Goal: Task Accomplishment & Management: Manage account settings

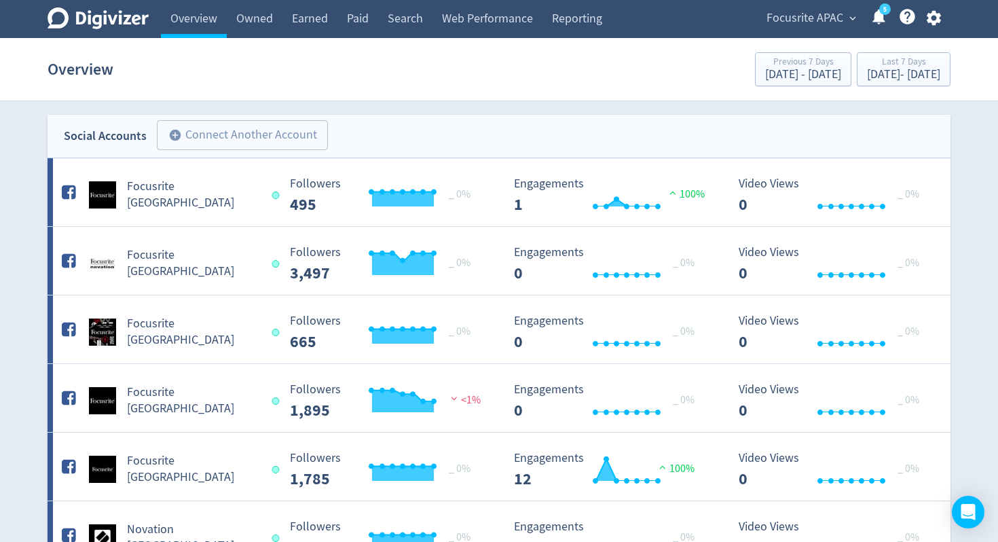
click at [843, 16] on span "Focusrite APAC" at bounding box center [805, 18] width 77 height 22
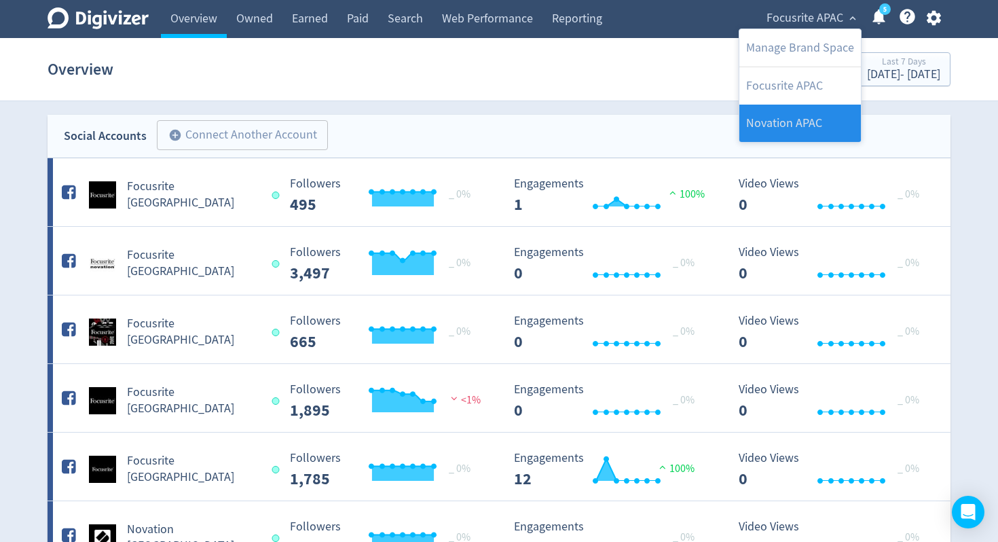
click at [788, 114] on link "Novation APAC" at bounding box center [800, 123] width 122 height 37
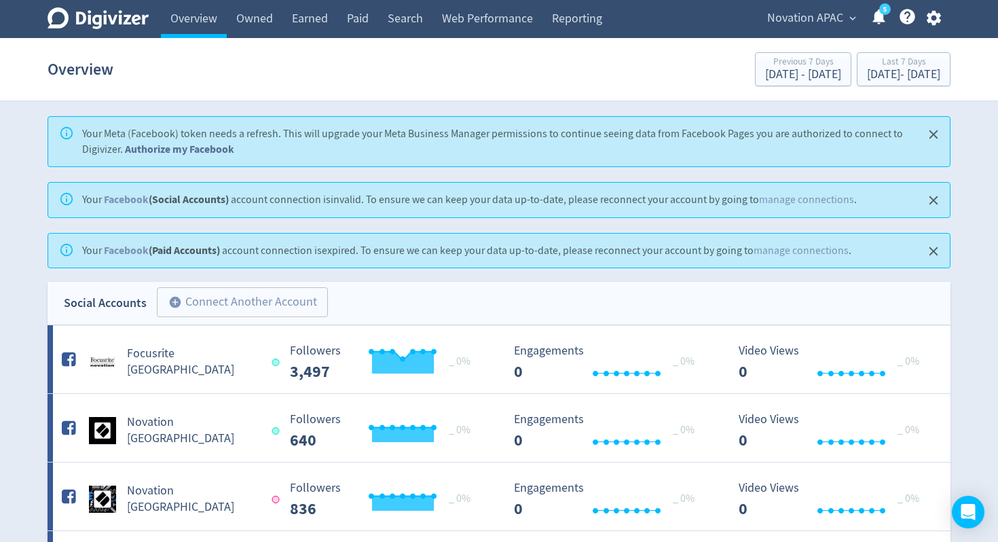
click at [191, 148] on link "Authorize my Facebook" at bounding box center [179, 149] width 109 height 14
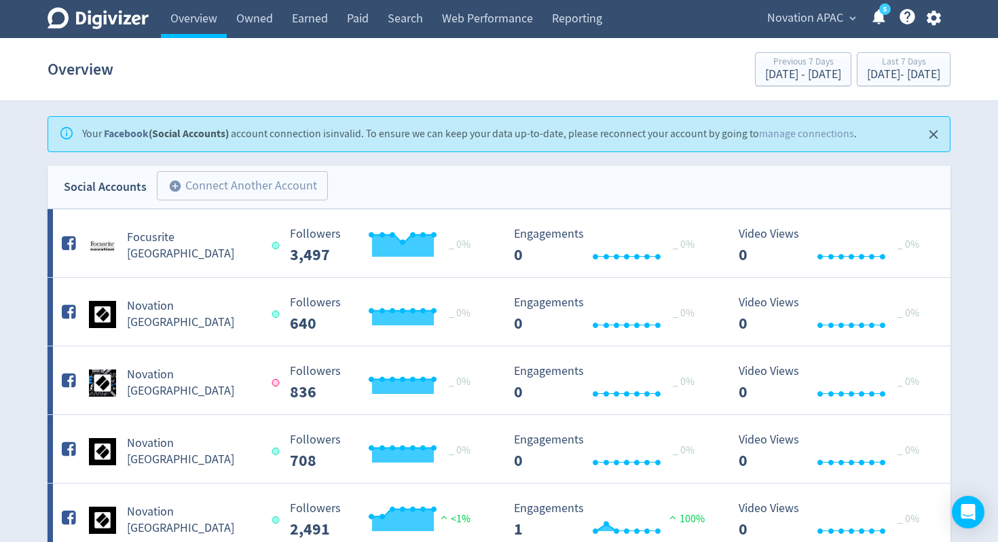
click at [126, 134] on link "Facebook" at bounding box center [126, 133] width 45 height 14
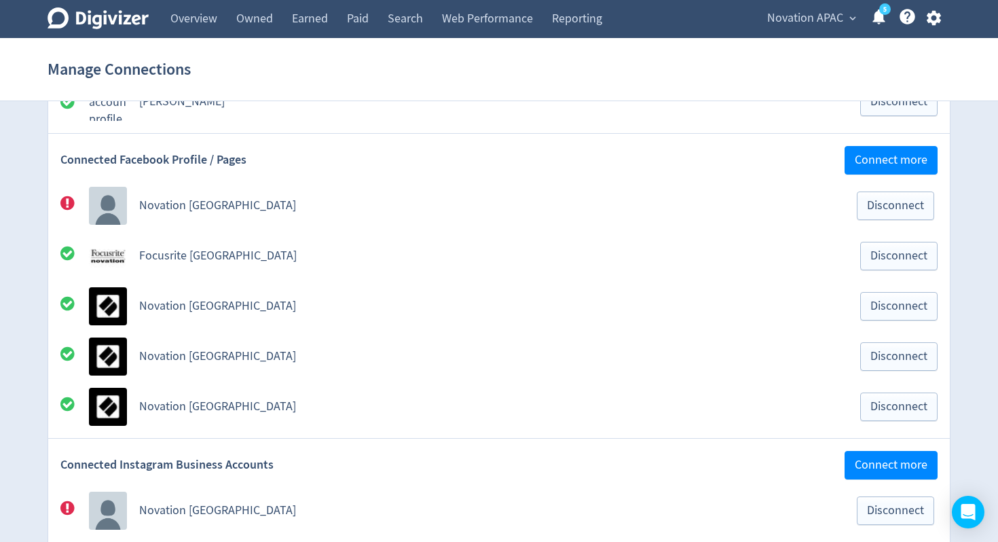
scroll to position [109, 0]
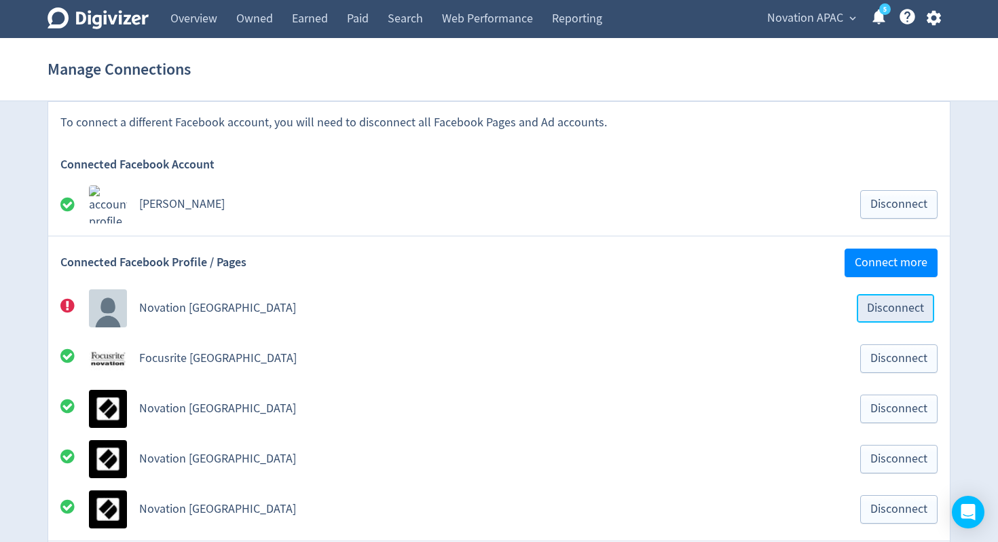
click at [891, 310] on span "Disconnect" at bounding box center [895, 308] width 57 height 12
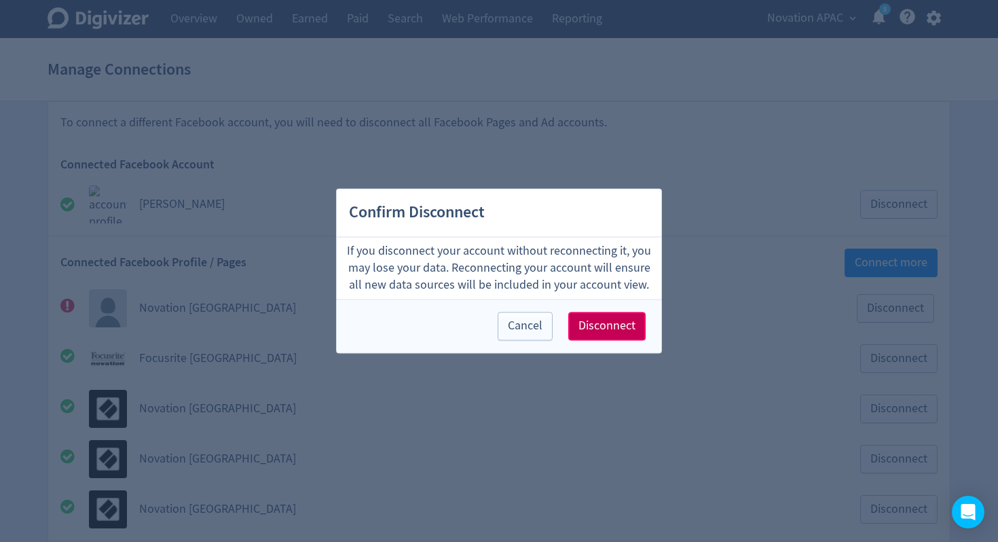
drag, startPoint x: 620, startPoint y: 320, endPoint x: 623, endPoint y: 247, distance: 73.4
click at [623, 247] on div "Confirm Disconnect If you disconnect your account without reconnecting it, you …" at bounding box center [499, 270] width 326 height 165
click at [518, 324] on span "Cancel" at bounding box center [525, 326] width 35 height 12
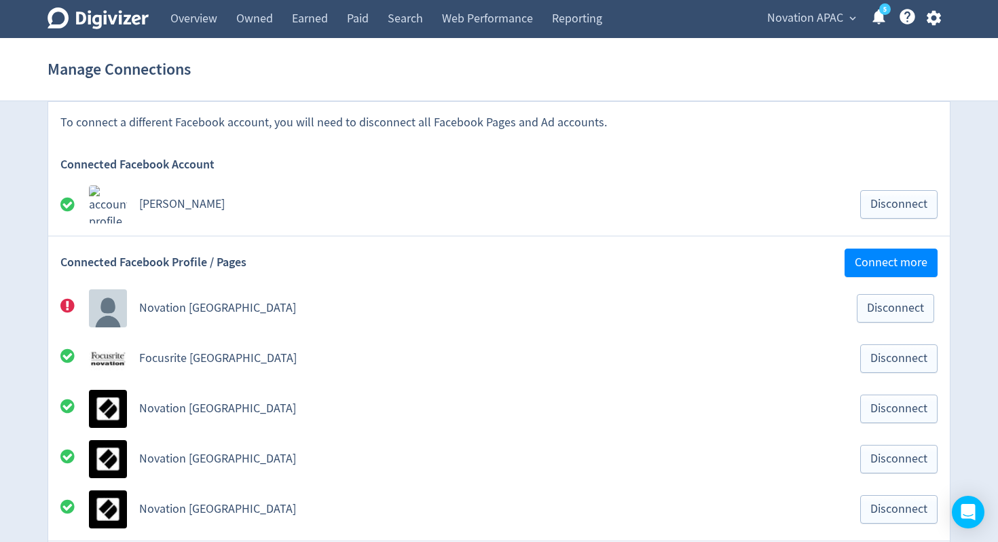
click at [202, 306] on link "Novation [GEOGRAPHIC_DATA]" at bounding box center [217, 308] width 157 height 16
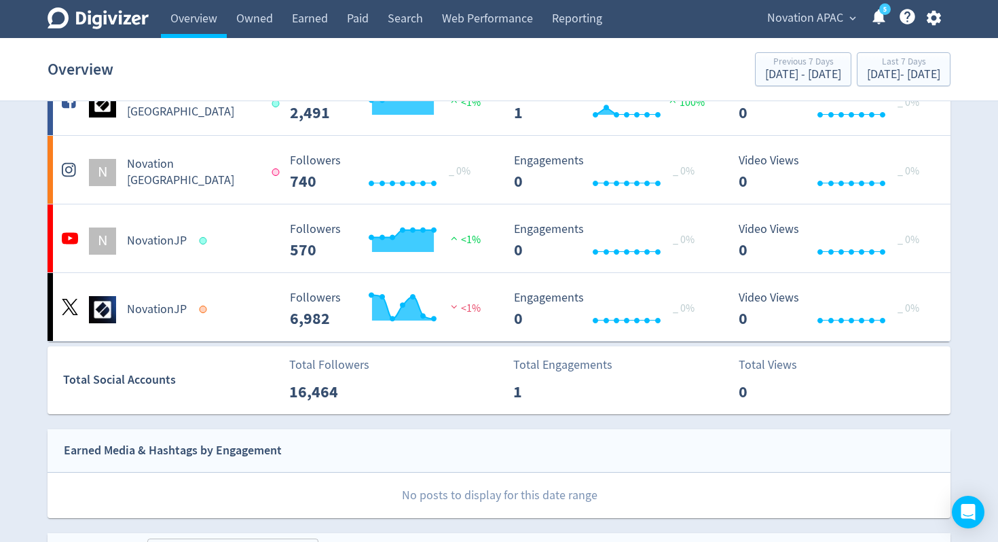
scroll to position [132, 0]
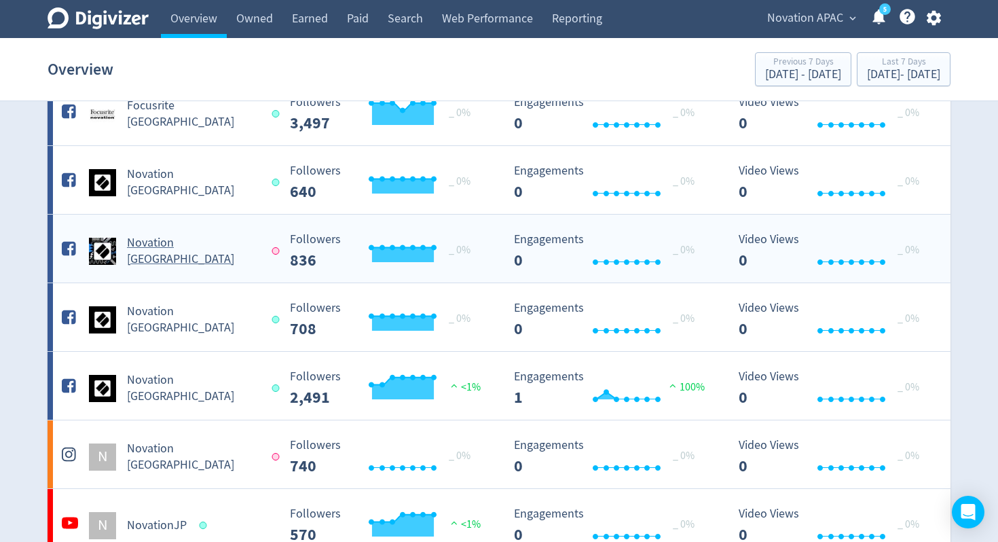
click at [166, 254] on h5 "Novation [GEOGRAPHIC_DATA]" at bounding box center [193, 251] width 132 height 33
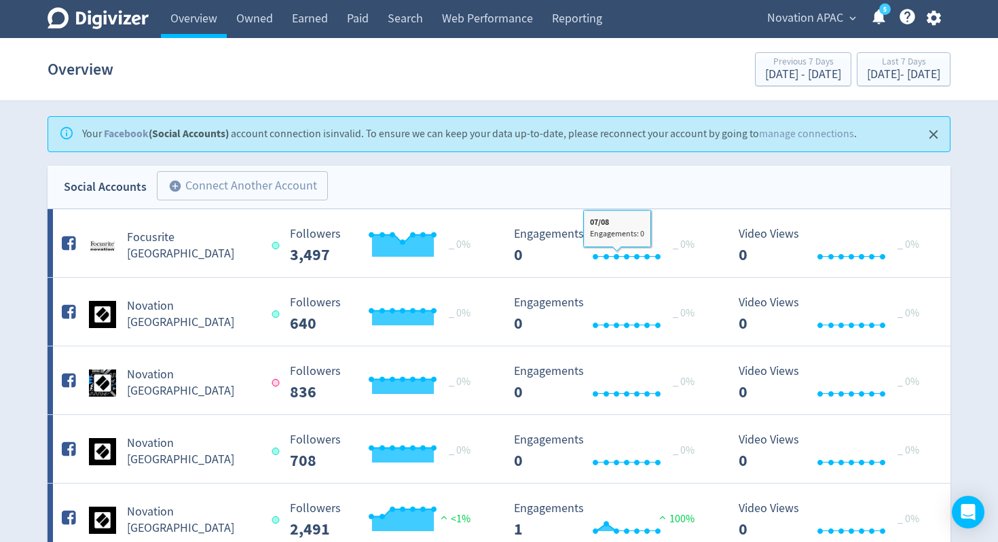
click at [803, 134] on link "manage connections" at bounding box center [806, 134] width 95 height 14
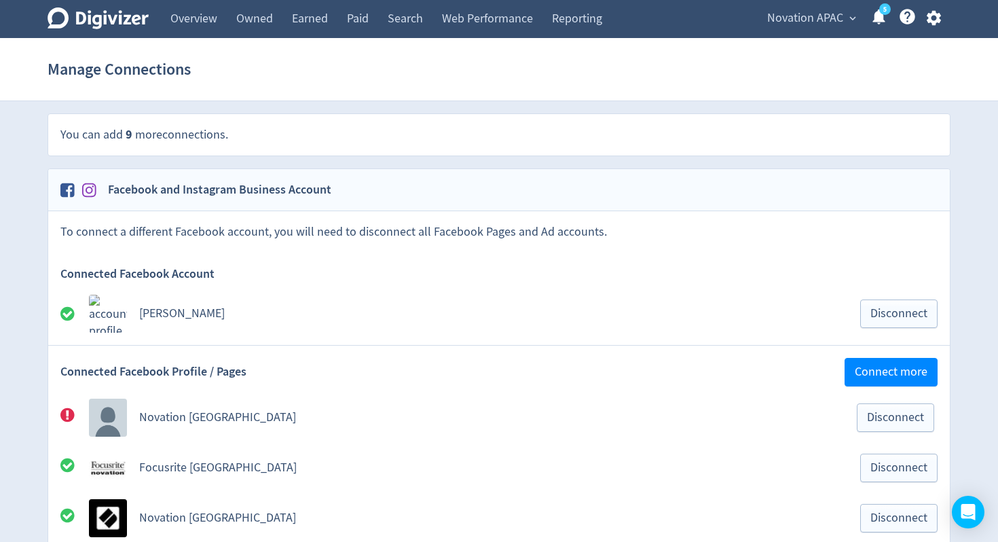
scroll to position [187, 0]
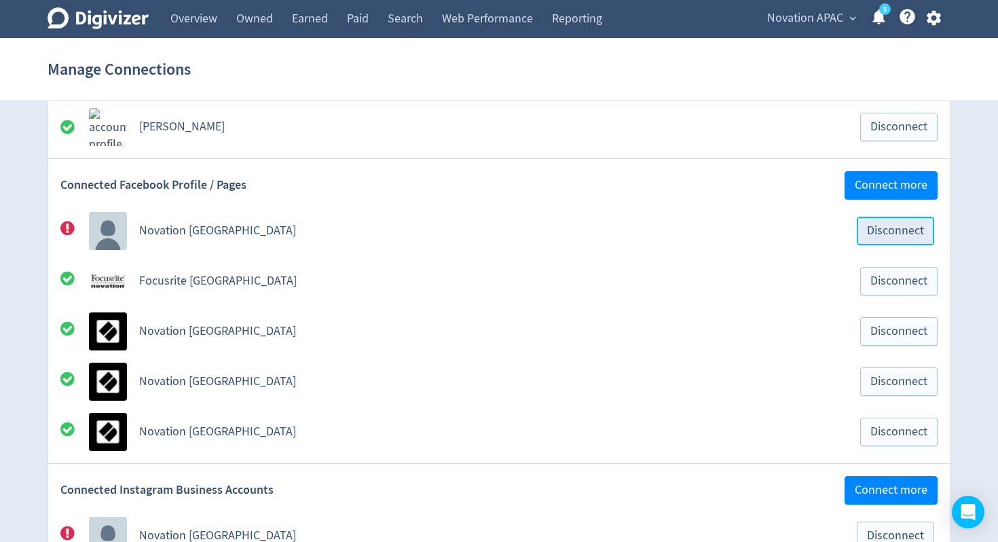
click at [920, 233] on span "Disconnect" at bounding box center [895, 231] width 57 height 12
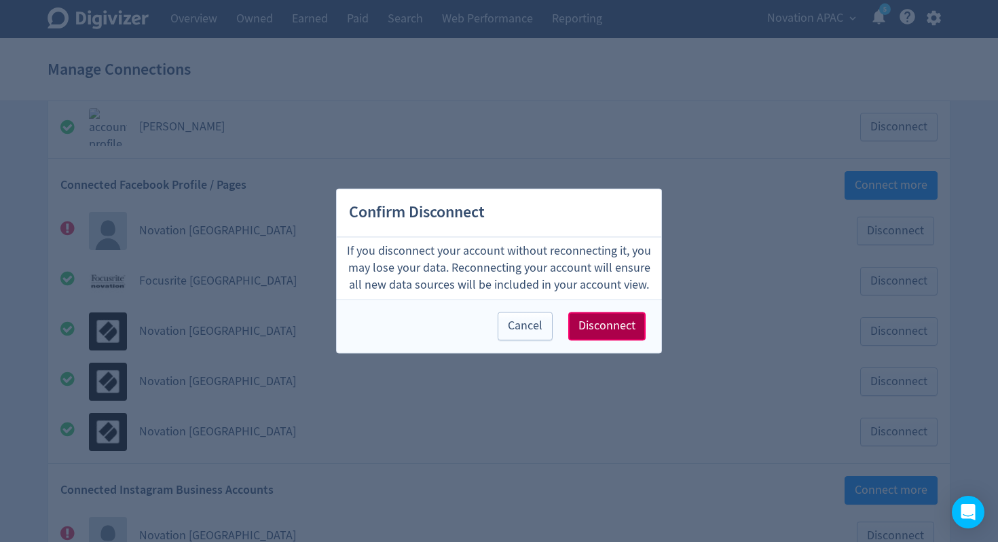
click at [621, 331] on span "Disconnect" at bounding box center [607, 326] width 57 height 12
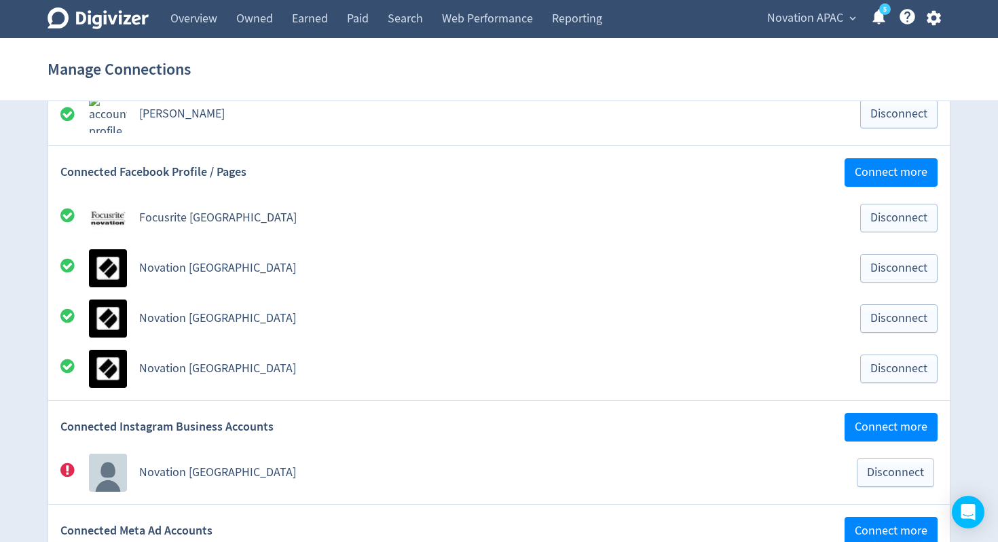
scroll to position [200, 0]
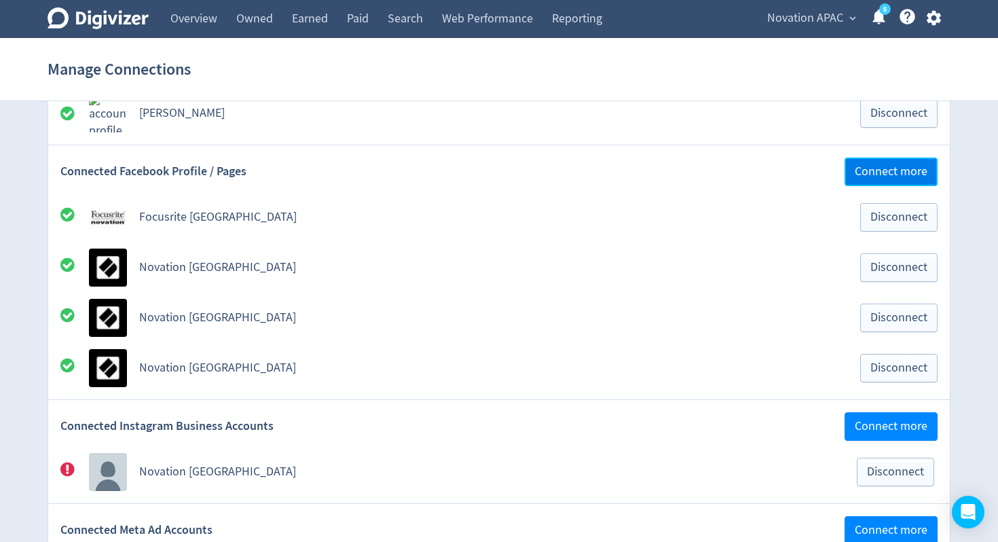
click at [887, 166] on span "Connect more" at bounding box center [891, 172] width 73 height 12
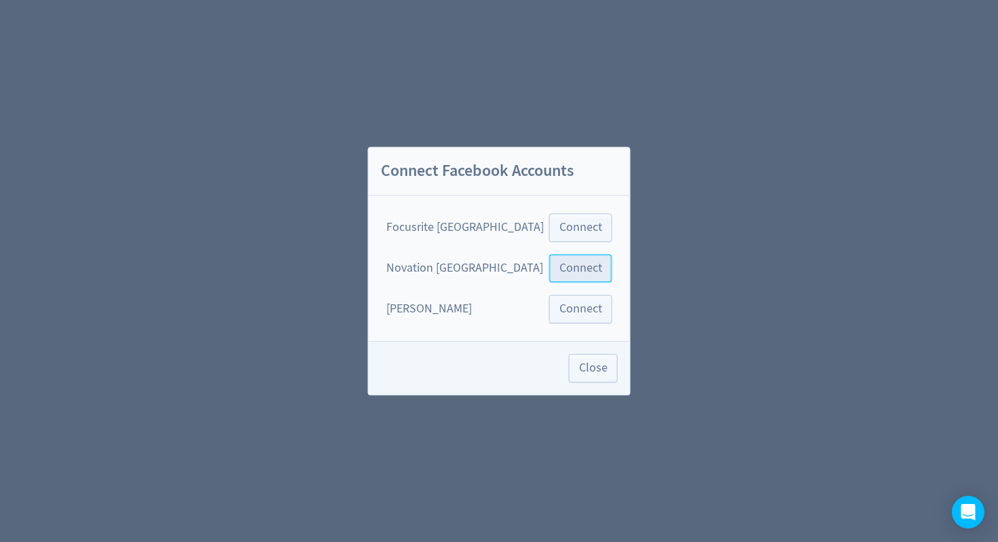
click at [573, 265] on span "Connect" at bounding box center [581, 268] width 43 height 12
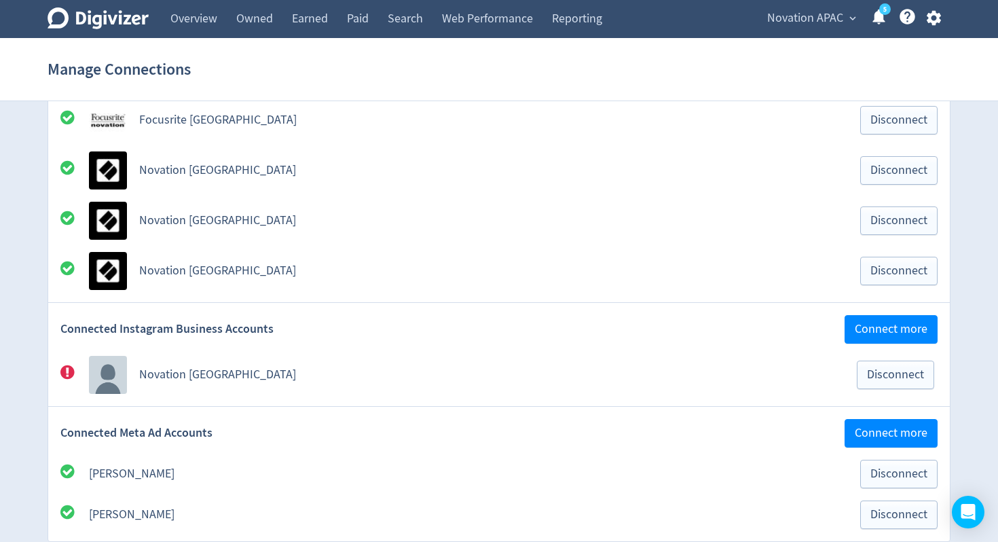
scroll to position [350, 0]
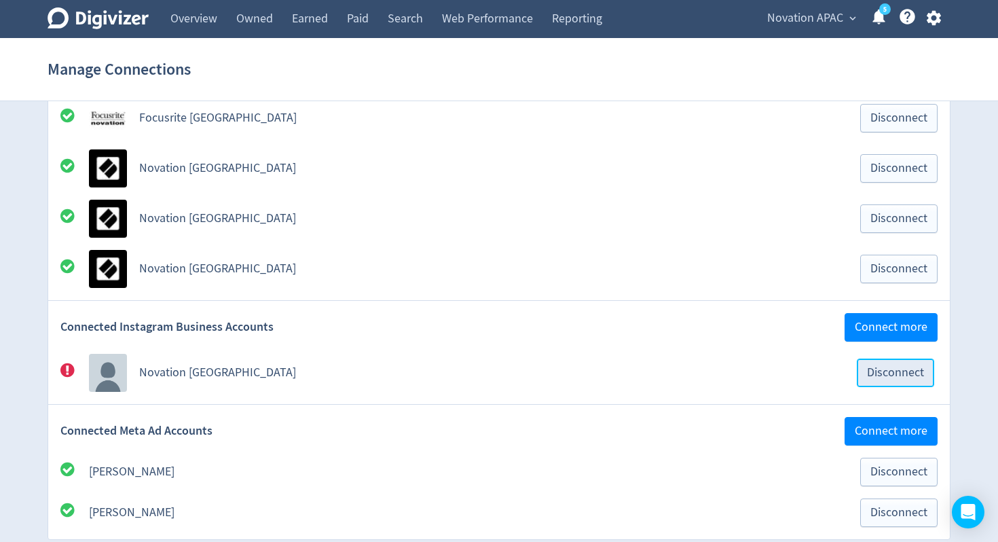
click at [887, 377] on span "Disconnect" at bounding box center [895, 373] width 57 height 12
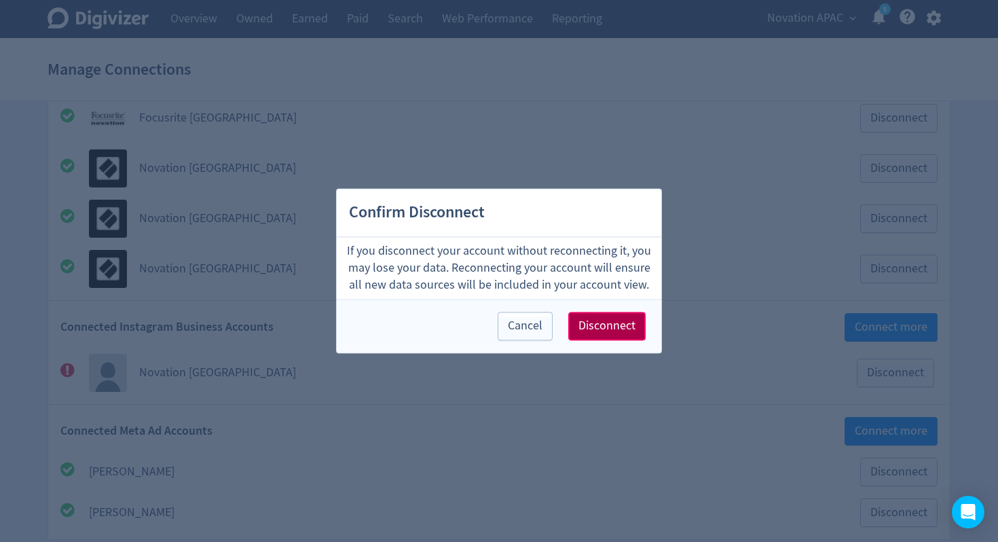
click at [616, 331] on span "Disconnect" at bounding box center [607, 326] width 57 height 12
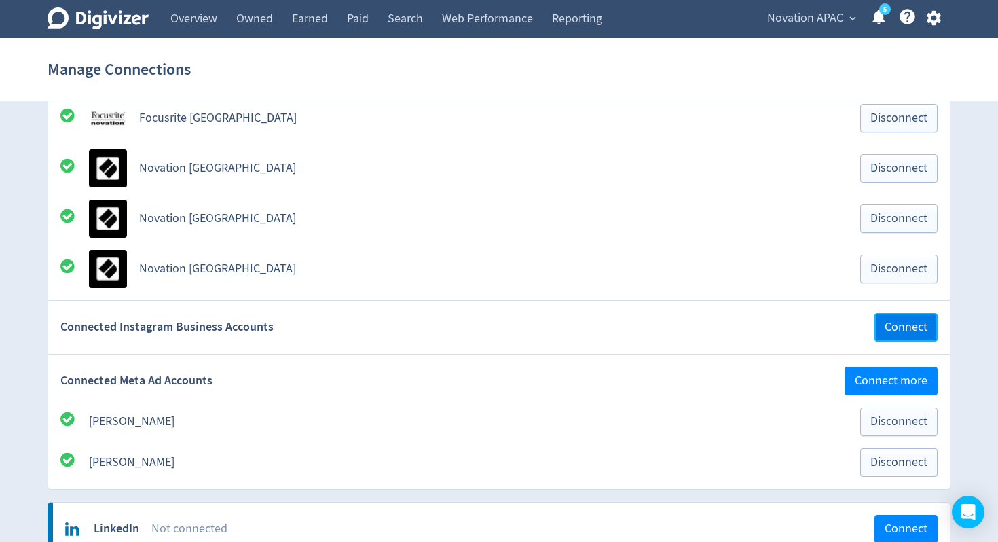
click at [921, 331] on span "Connect" at bounding box center [906, 327] width 43 height 12
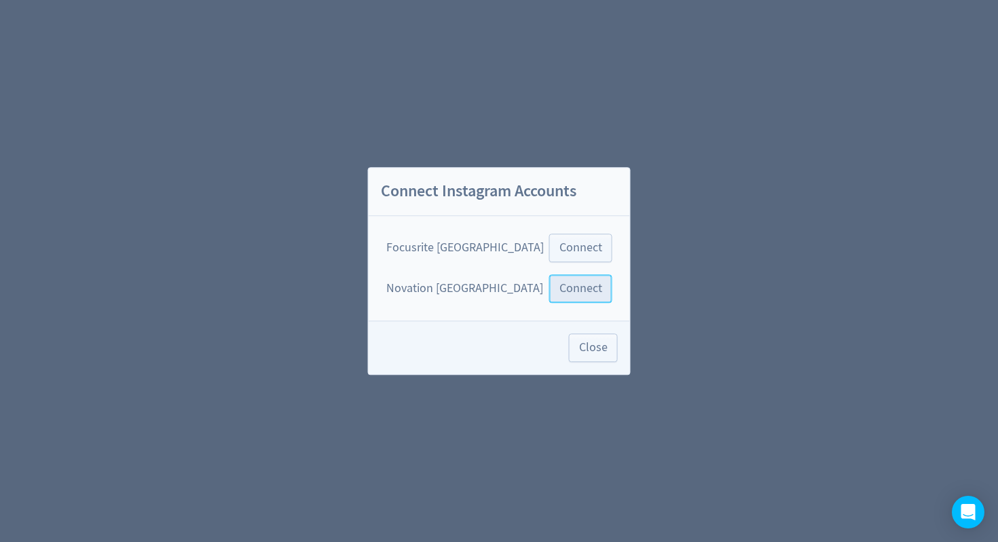
click at [572, 294] on span "Connect" at bounding box center [581, 288] width 43 height 12
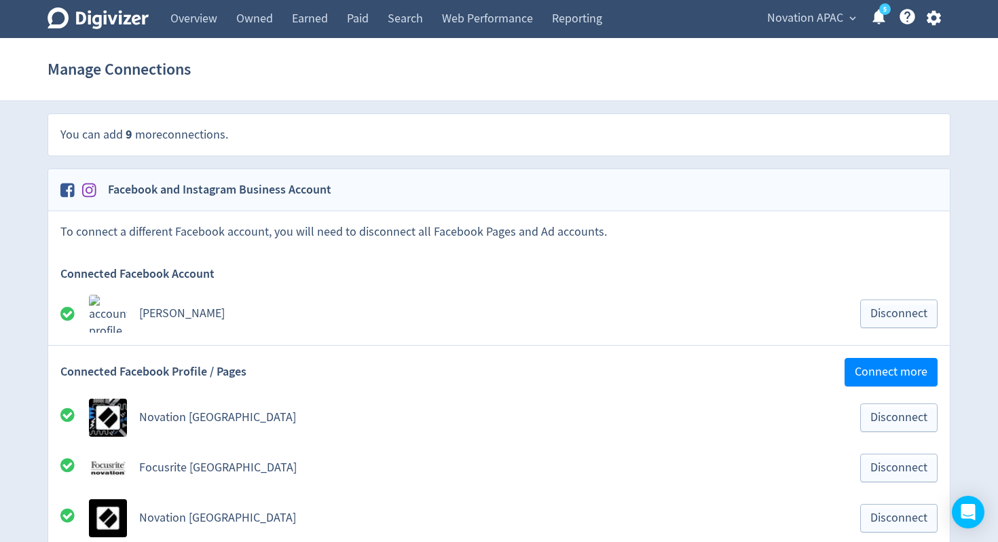
click at [711, 195] on div "Facebook and Instagram Business Account" at bounding box center [498, 189] width 877 height 17
click at [879, 15] on link "5" at bounding box center [885, 9] width 12 height 12
click at [829, 19] on span "Novation APAC" at bounding box center [805, 18] width 76 height 22
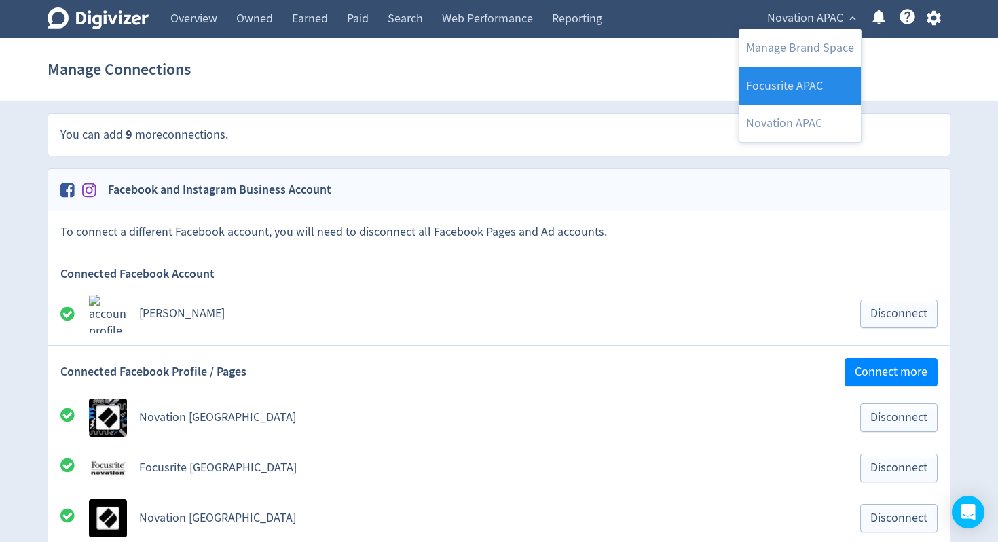
click at [803, 93] on link "Focusrite APAC" at bounding box center [800, 85] width 122 height 37
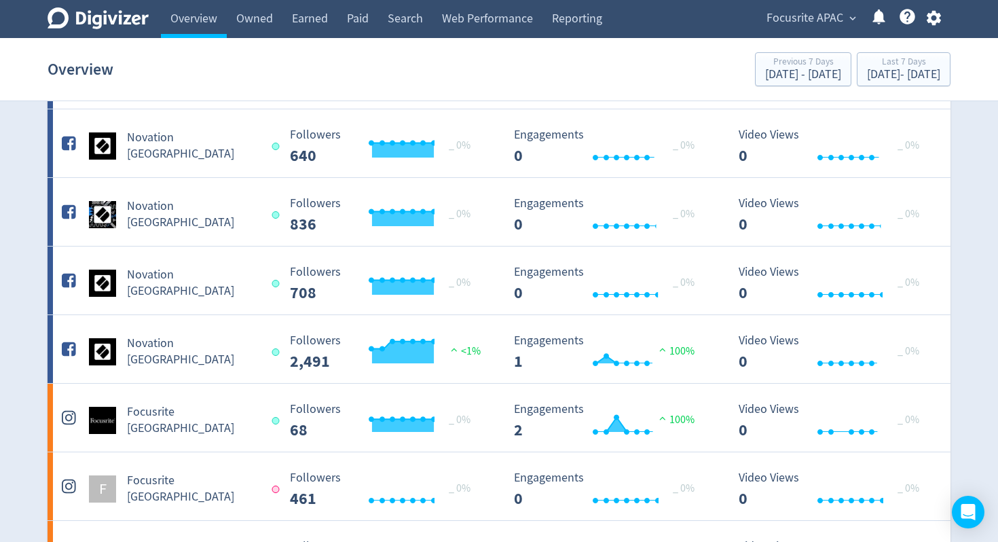
scroll to position [448, 0]
